Goal: Navigation & Orientation: Find specific page/section

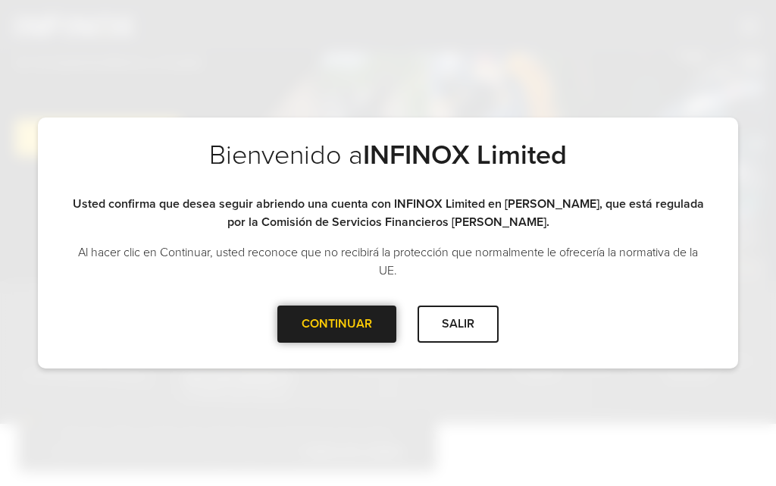
click at [337, 324] on div at bounding box center [337, 324] width 0 height 0
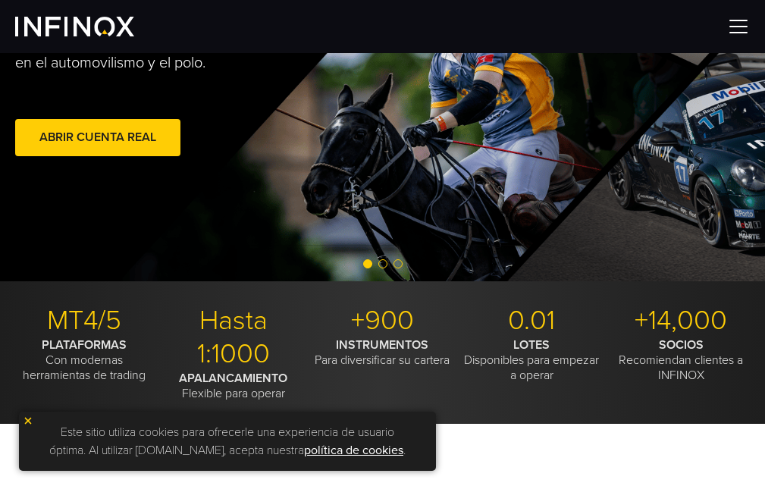
click at [722, 29] on div at bounding box center [382, 26] width 765 height 53
click at [736, 29] on img at bounding box center [738, 26] width 23 height 23
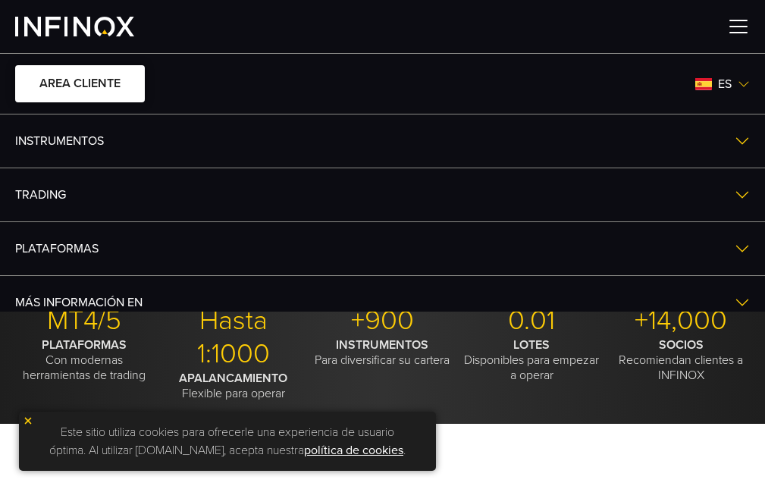
click at [74, 94] on link "AREA CLIENTE" at bounding box center [80, 83] width 130 height 37
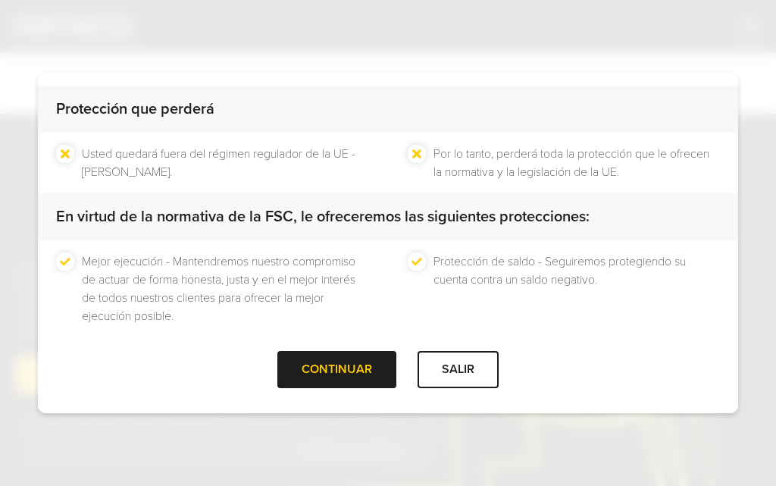
scroll to position [144, 0]
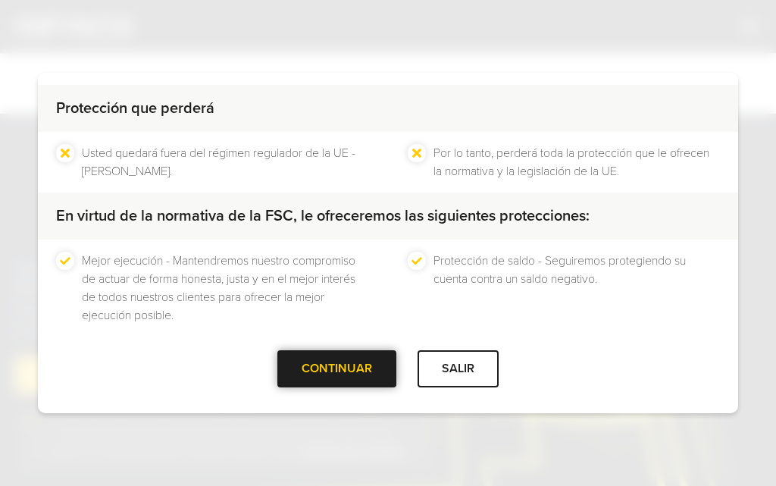
click at [337, 369] on div at bounding box center [337, 369] width 0 height 0
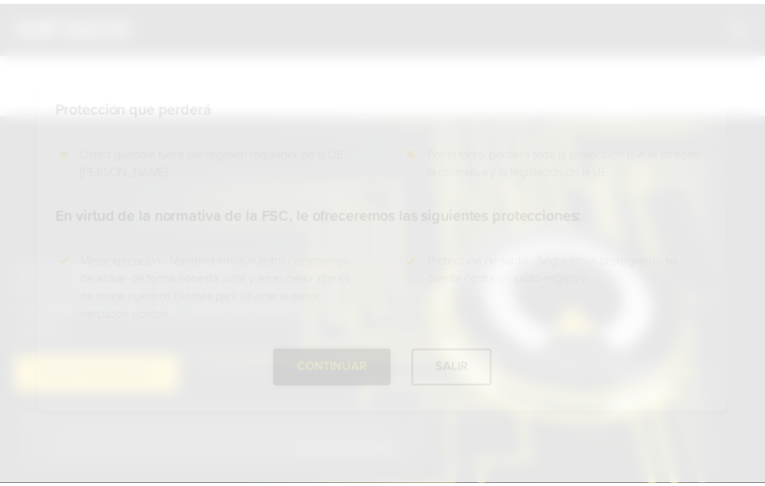
scroll to position [0, 0]
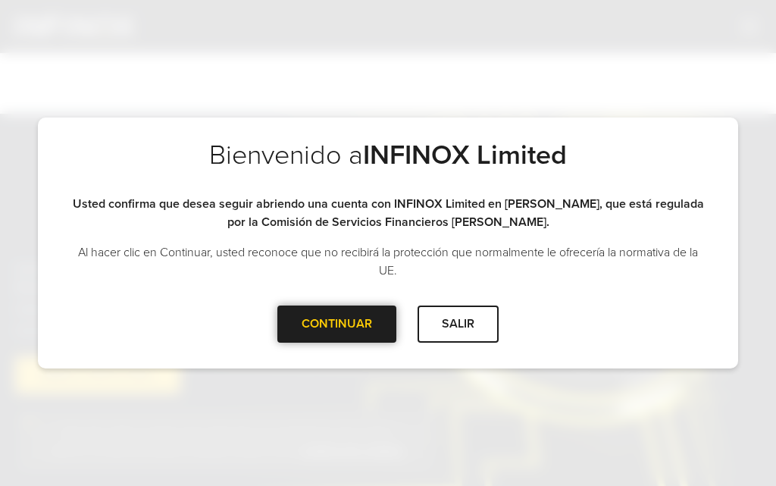
click at [313, 319] on div "CONTINUAR" at bounding box center [336, 323] width 119 height 37
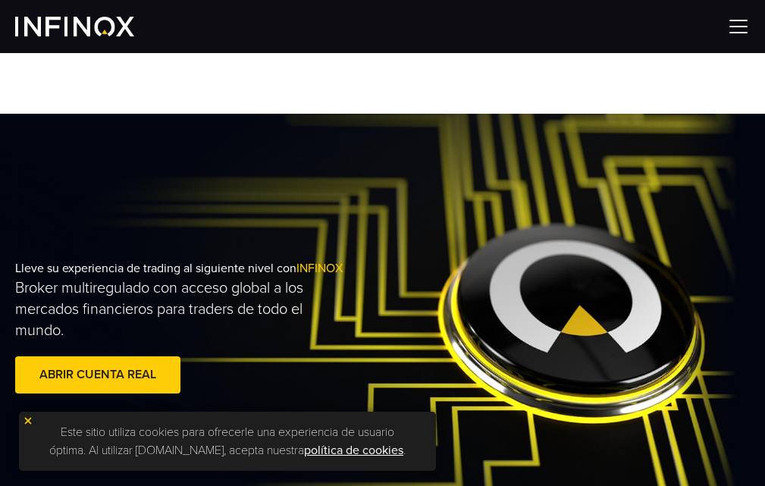
click at [737, 17] on img at bounding box center [738, 26] width 23 height 23
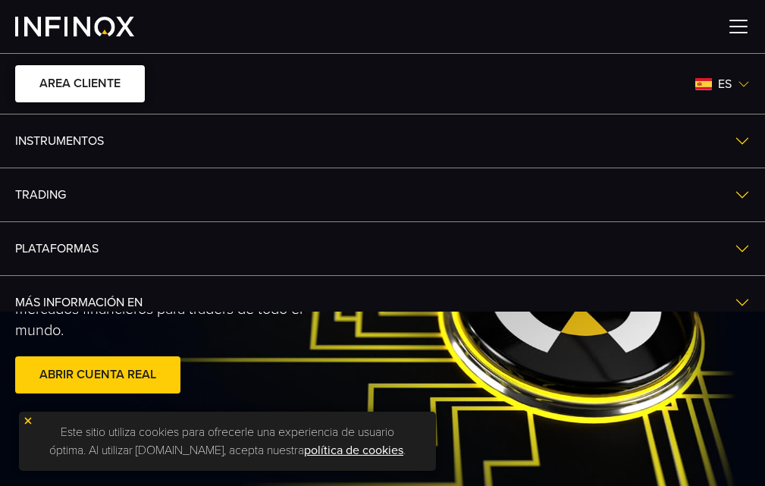
click at [80, 96] on link "AREA CLIENTE" at bounding box center [80, 83] width 130 height 37
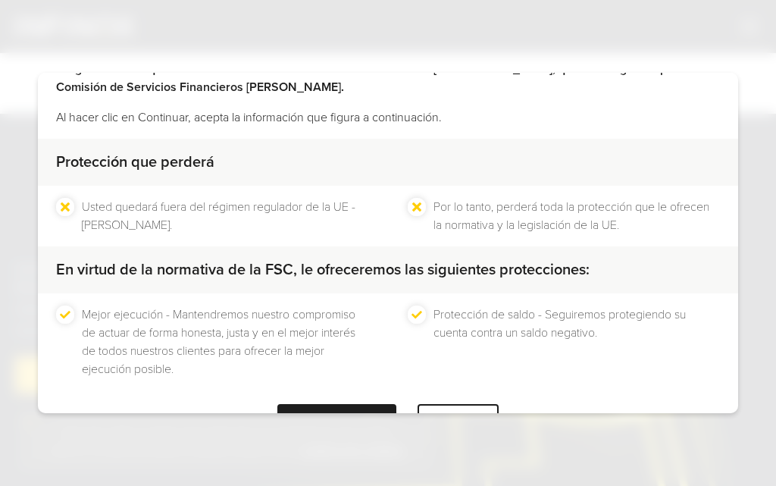
scroll to position [144, 0]
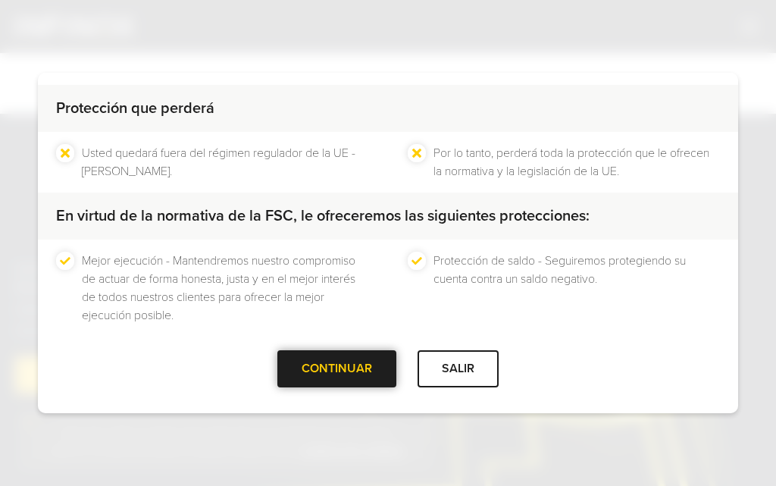
click at [337, 369] on div at bounding box center [337, 369] width 0 height 0
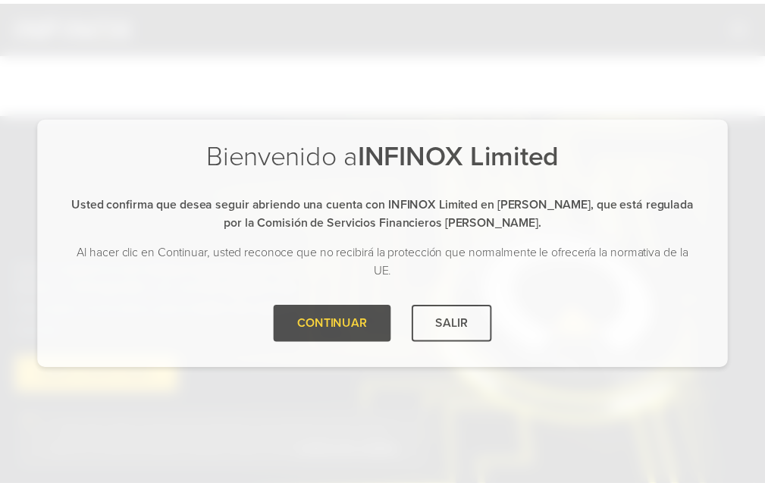
scroll to position [0, 0]
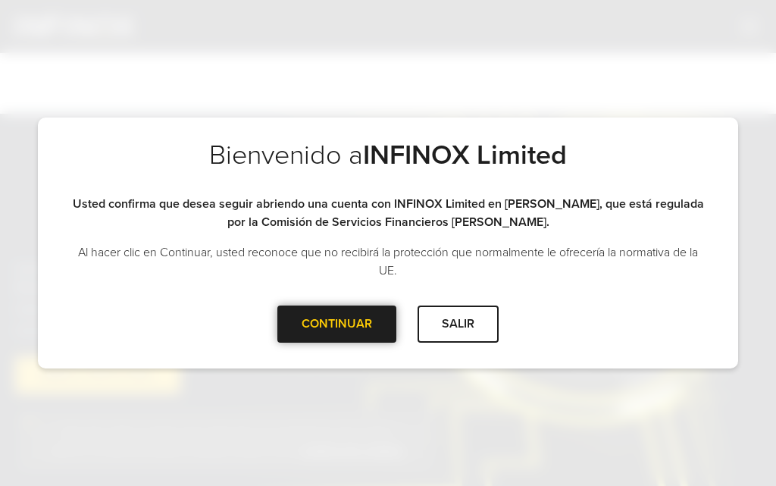
click at [368, 332] on div "CONTINUAR" at bounding box center [336, 323] width 119 height 37
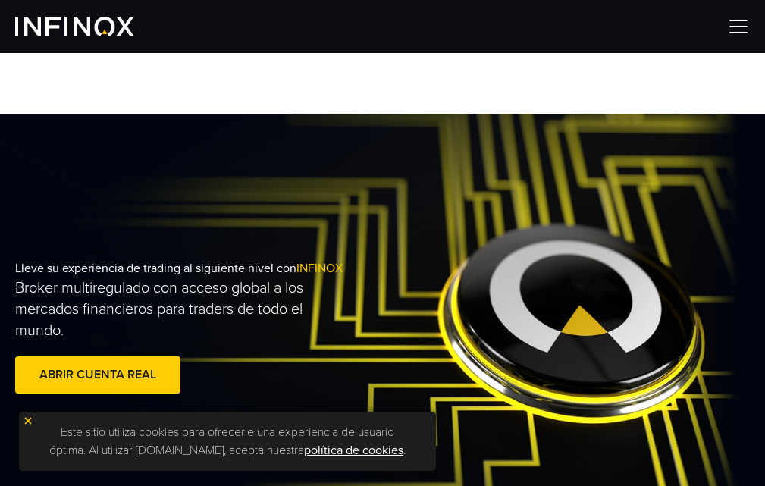
click at [729, 17] on img at bounding box center [738, 26] width 23 height 23
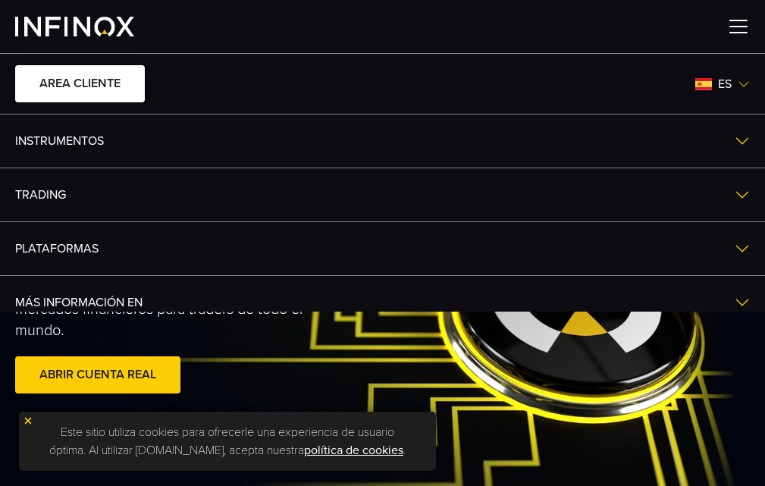
click at [33, 74] on link "AREA CLIENTE" at bounding box center [80, 83] width 130 height 37
